Goal: Navigation & Orientation: Find specific page/section

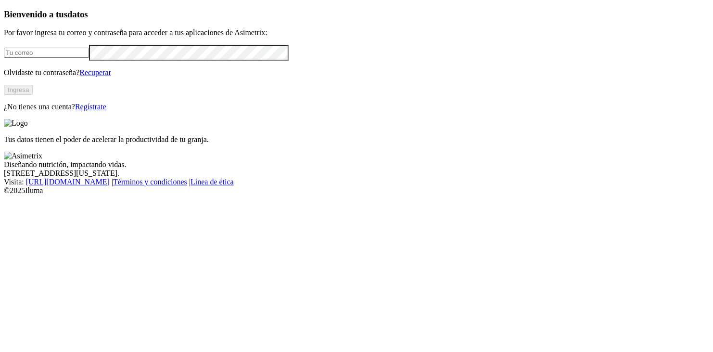
click at [89, 58] on input "email" at bounding box center [46, 53] width 85 height 10
type input "[EMAIL_ADDRESS][DOMAIN_NAME]"
click at [33, 95] on button "Ingresa" at bounding box center [18, 90] width 29 height 10
